Goal: Task Accomplishment & Management: Use online tool/utility

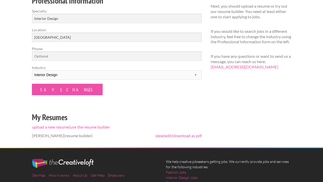
scroll to position [103, 0]
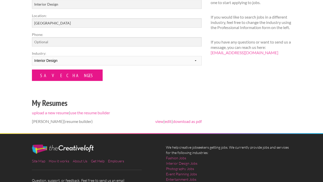
click at [58, 76] on input "Save Changes" at bounding box center [67, 75] width 71 height 11
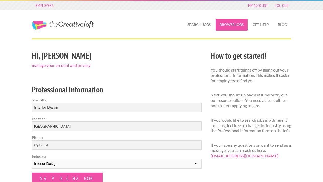
click at [228, 26] on link "Browse Jobs" at bounding box center [231, 25] width 32 height 12
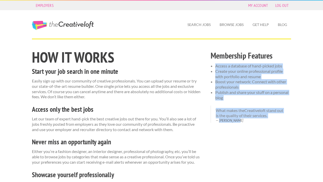
drag, startPoint x: 326, startPoint y: 103, endPoint x: 326, endPoint y: 52, distance: 51.0
click at [323, 52] on html "Employers My Account Log Out The Creative Loft Search Jobs Browse Jobs Get Help…" at bounding box center [161, 91] width 323 height 182
click at [205, 25] on link "Search Jobs" at bounding box center [198, 25] width 31 height 12
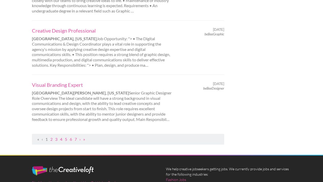
scroll to position [532, 0]
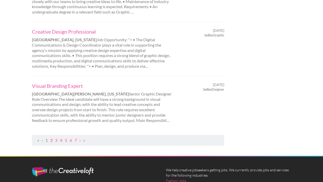
click at [52, 141] on link "2" at bounding box center [51, 140] width 2 height 5
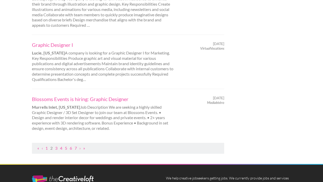
scroll to position [530, 0]
